Goal: Task Accomplishment & Management: Complete application form

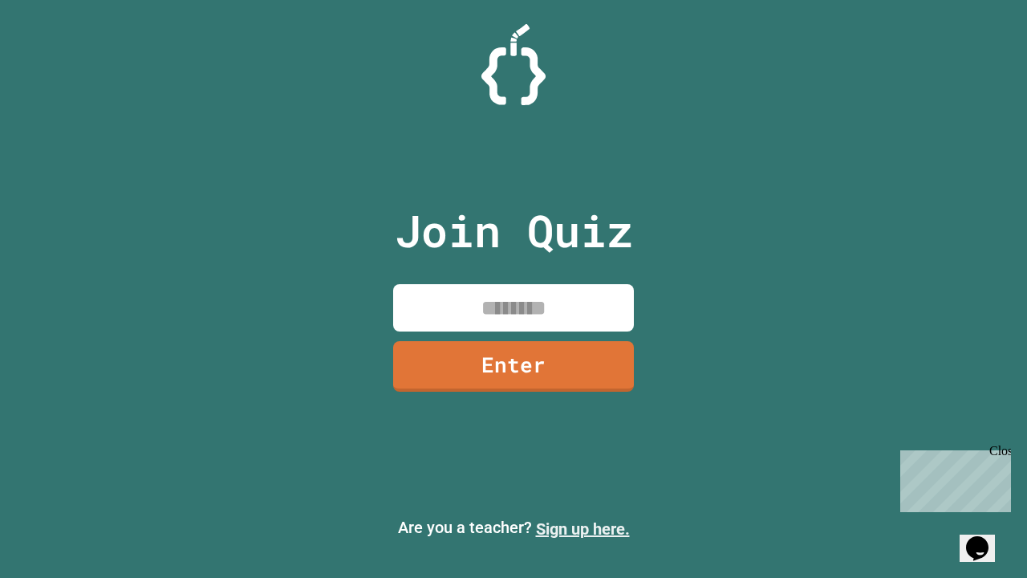
click at [583, 529] on link "Sign up here." at bounding box center [583, 528] width 94 height 19
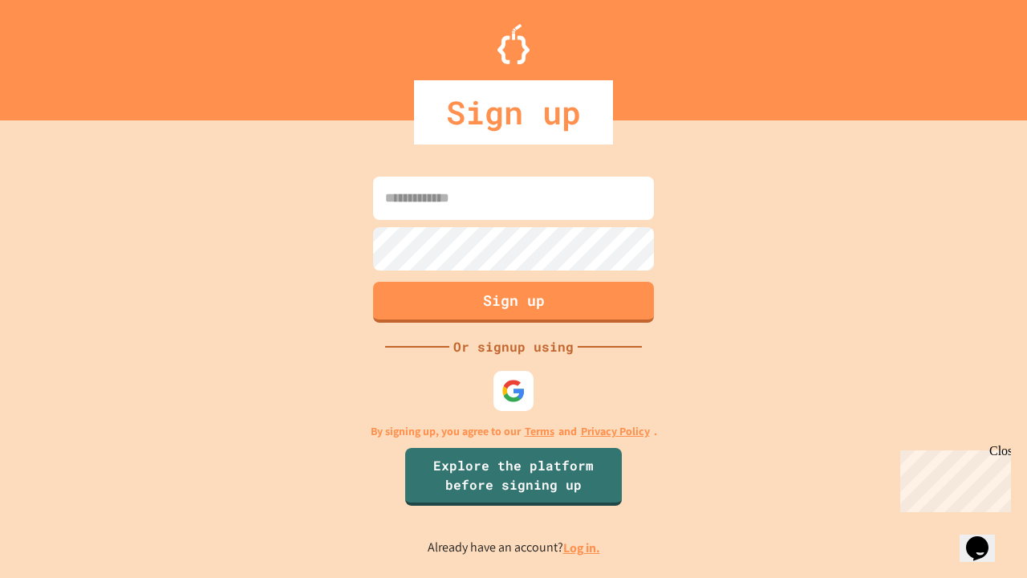
click at [583, 547] on link "Log in." at bounding box center [581, 547] width 37 height 17
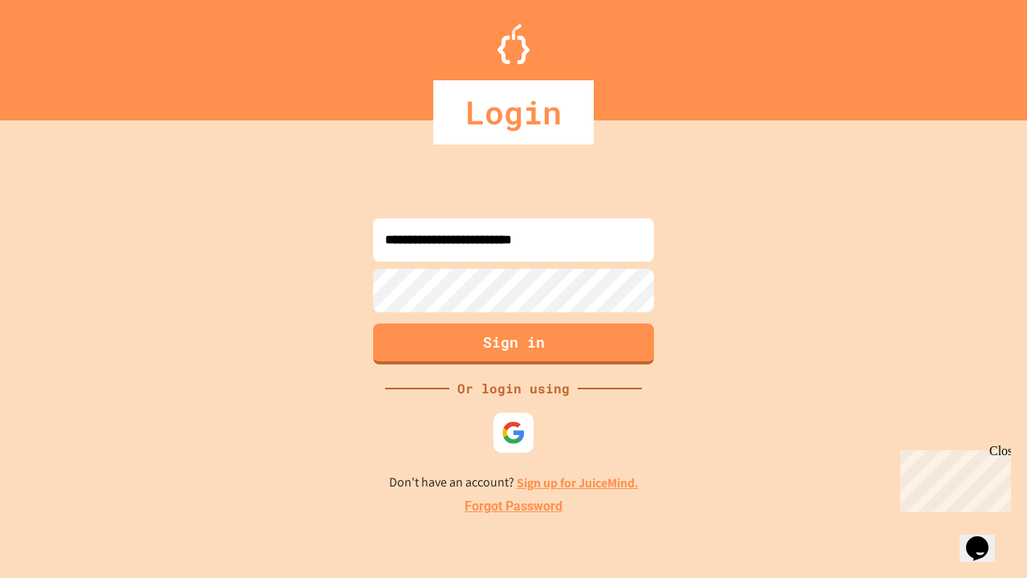
type input "**********"
